Goal: Entertainment & Leisure: Consume media (video, audio)

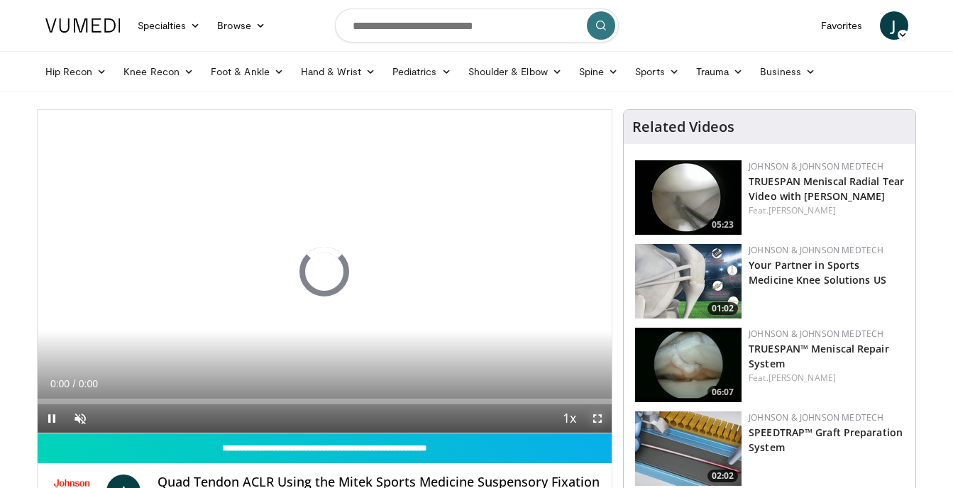
drag, startPoint x: 0, startPoint y: 0, endPoint x: 598, endPoint y: 468, distance: 759.2
click at [595, 415] on span "Video Player" at bounding box center [597, 418] width 28 height 28
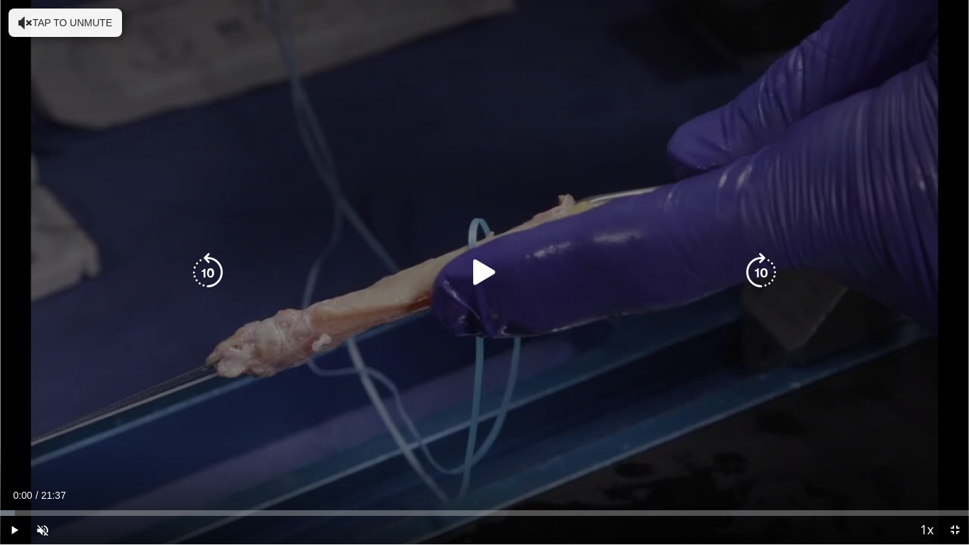
click at [32, 18] on button "Tap to unmute" at bounding box center [66, 23] width 114 height 28
click at [479, 265] on icon "Video Player" at bounding box center [485, 273] width 40 height 40
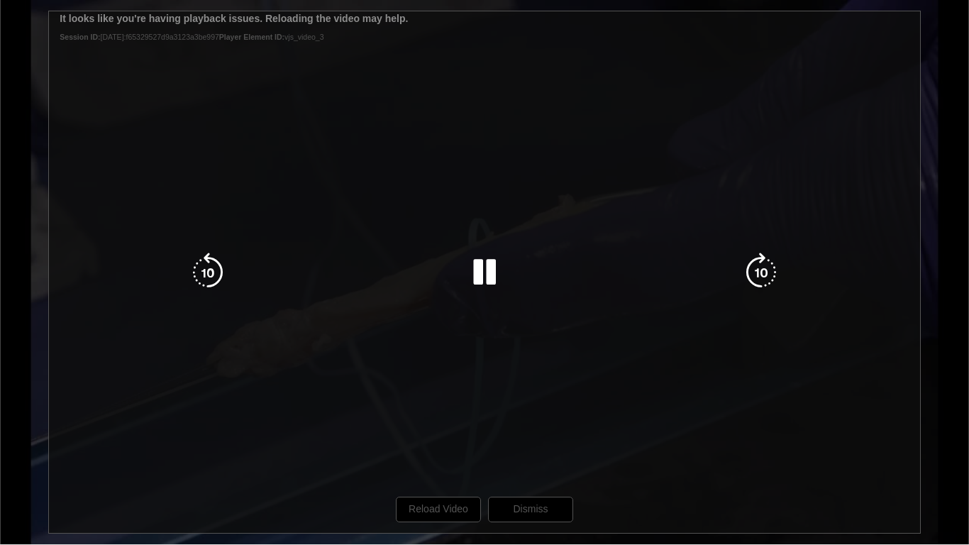
click at [439, 487] on div "10 seconds Tap to unmute" at bounding box center [484, 272] width 969 height 544
click at [481, 267] on icon "Video Player" at bounding box center [485, 273] width 40 height 40
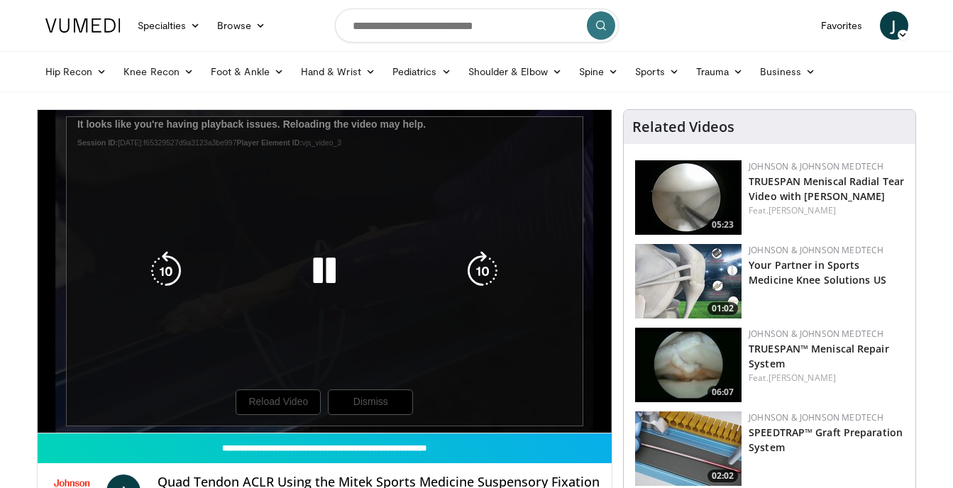
click at [458, 368] on div "10 seconds Tap to unmute" at bounding box center [325, 271] width 575 height 323
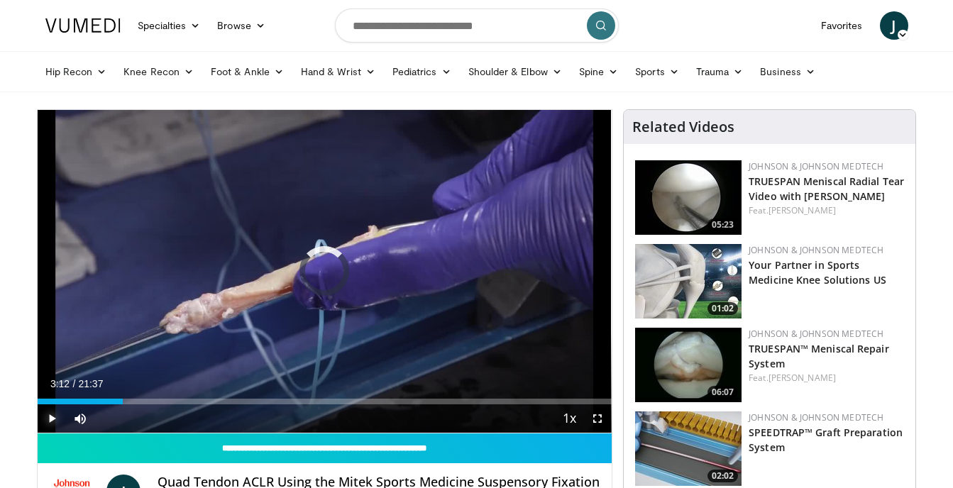
click at [50, 421] on span "Video Player" at bounding box center [52, 418] width 28 height 28
click at [56, 419] on span "Video Player" at bounding box center [52, 418] width 28 height 28
